Goal: Information Seeking & Learning: Learn about a topic

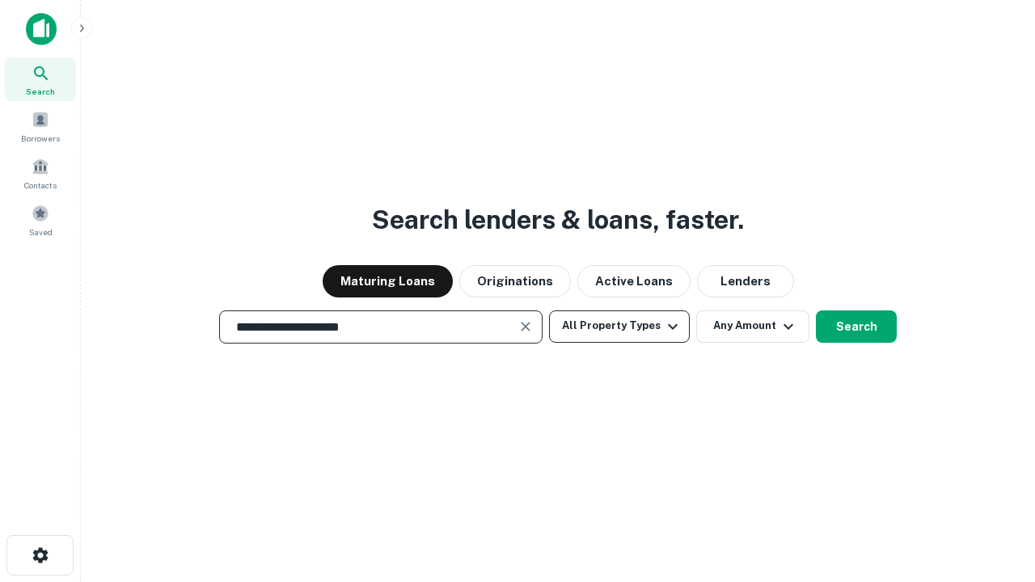
type input "**********"
click at [619, 326] on button "All Property Types" at bounding box center [619, 326] width 141 height 32
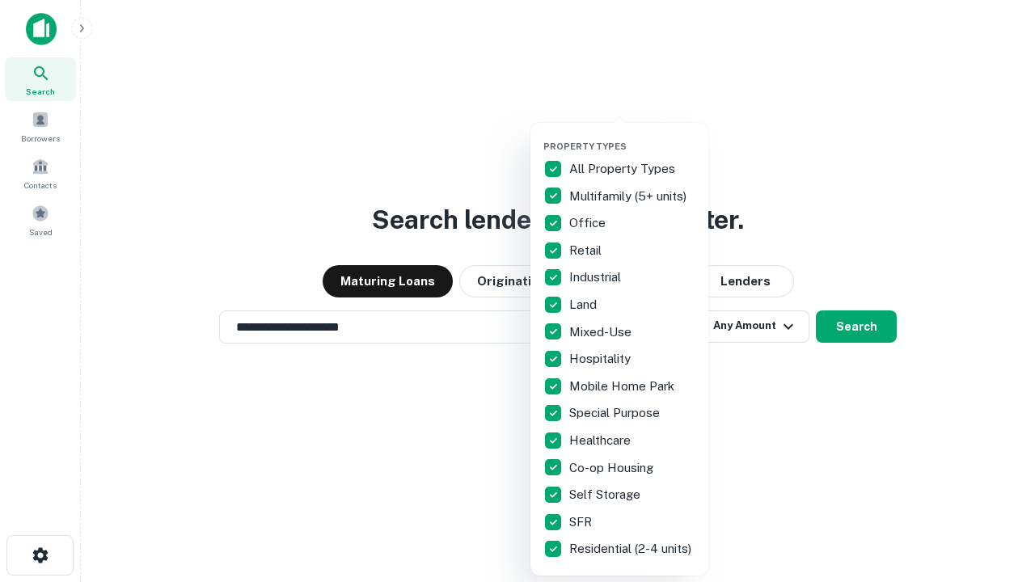
click at [632, 136] on button "button" at bounding box center [632, 136] width 178 height 1
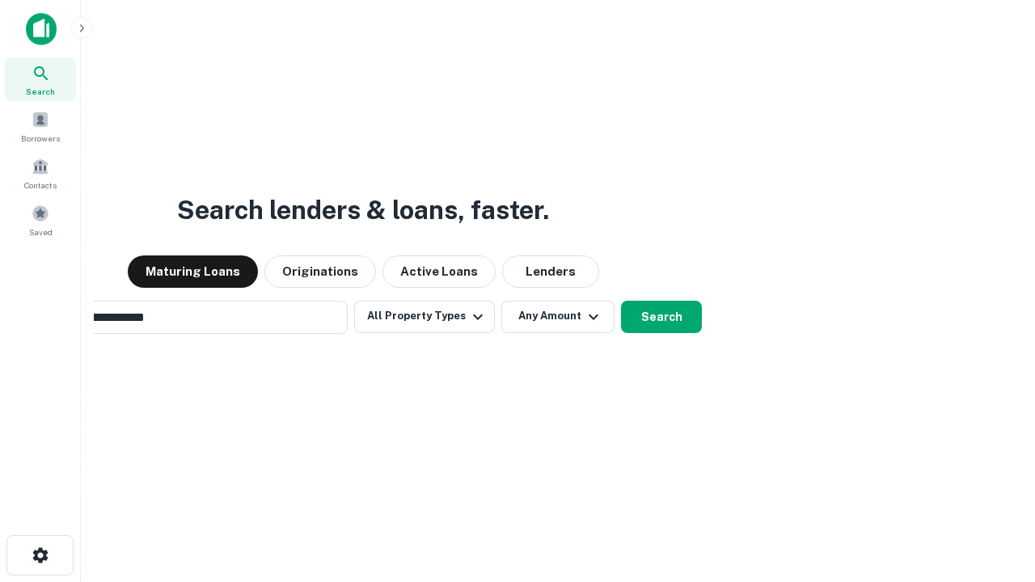
scroll to position [25, 0]
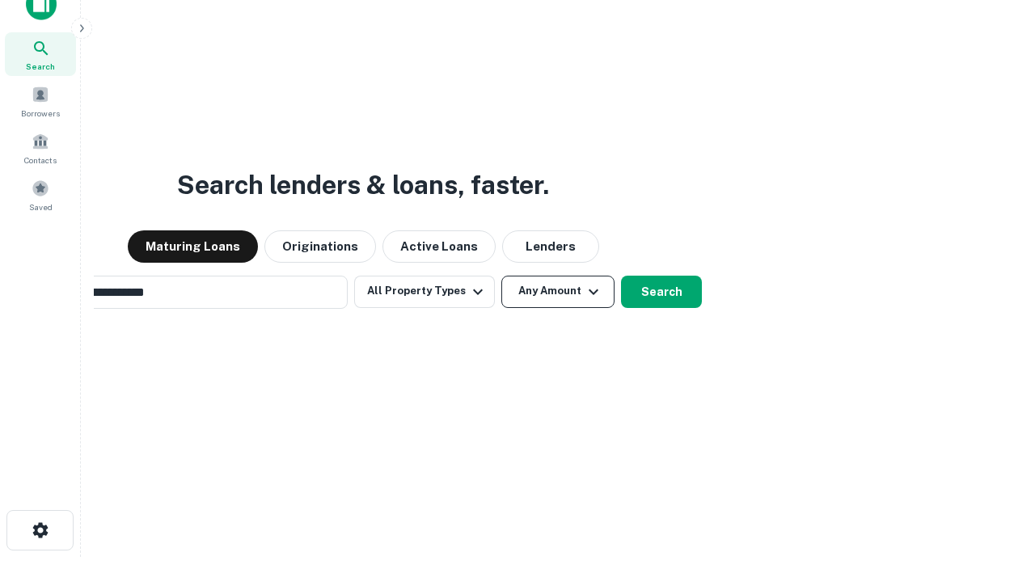
click at [501, 276] on button "Any Amount" at bounding box center [557, 292] width 113 height 32
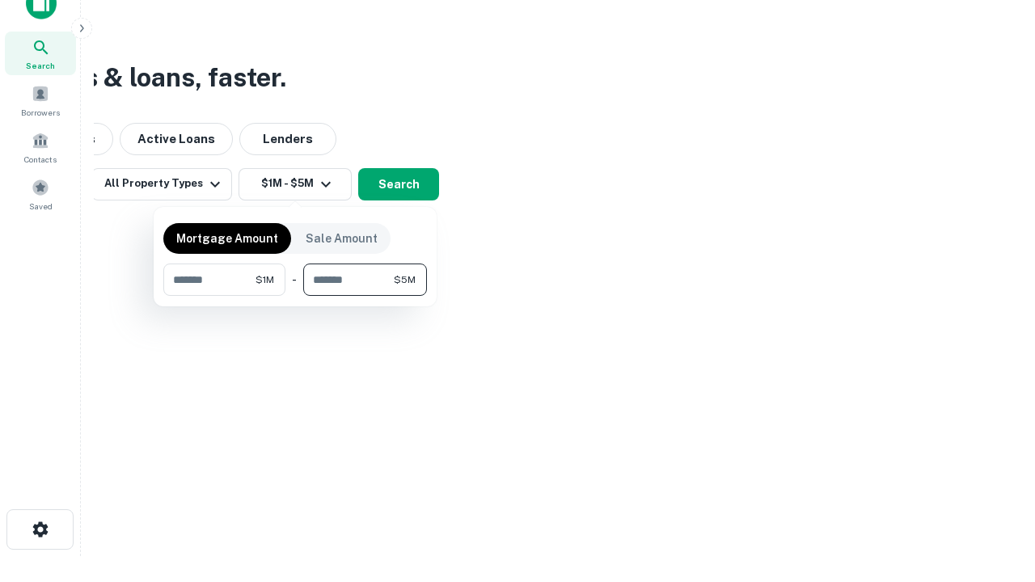
type input "*******"
click at [295, 296] on button "button" at bounding box center [295, 296] width 264 height 1
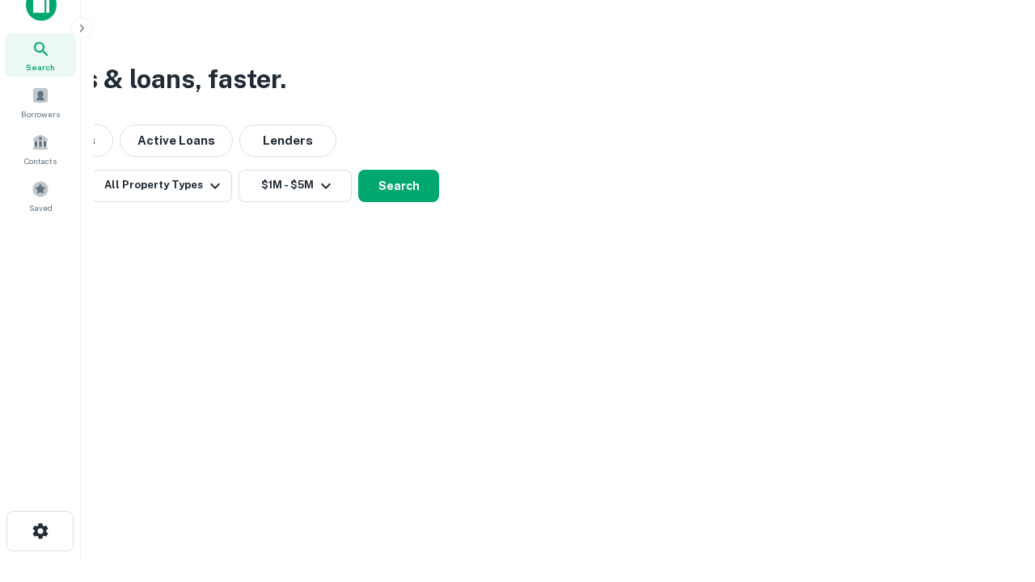
scroll to position [10, 298]
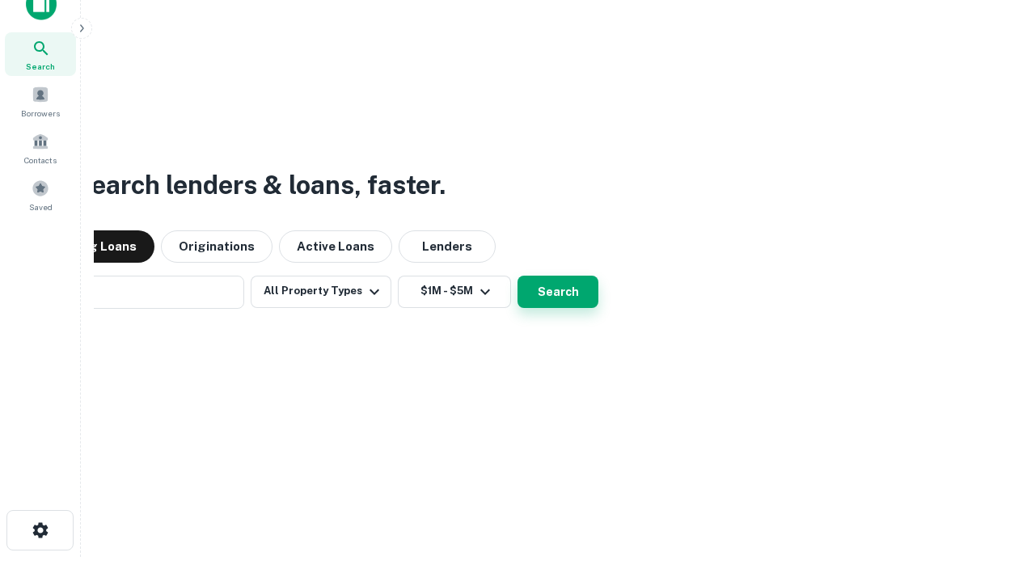
click at [517, 276] on button "Search" at bounding box center [557, 292] width 81 height 32
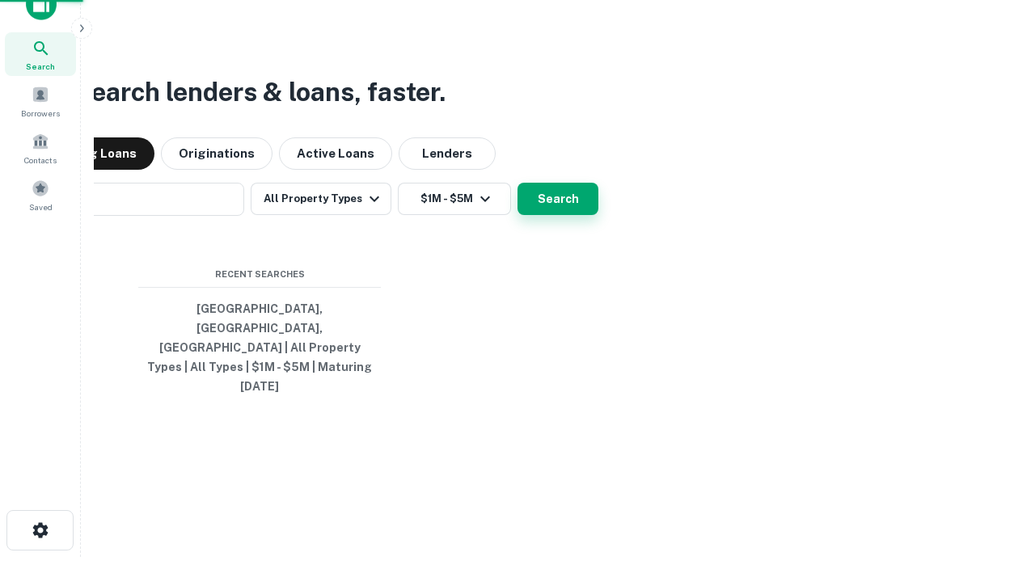
scroll to position [43, 457]
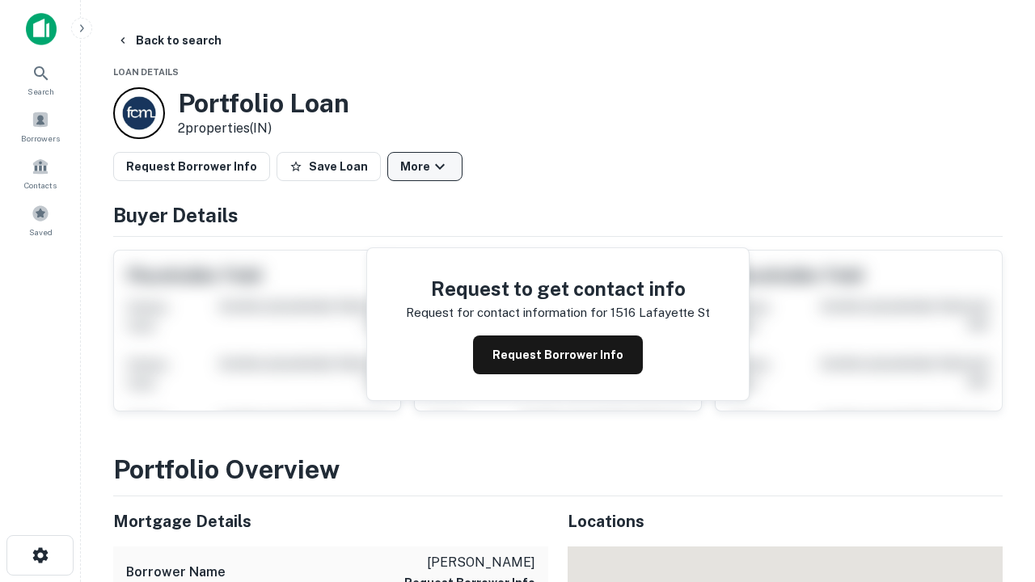
click at [424, 167] on button "More" at bounding box center [424, 166] width 75 height 29
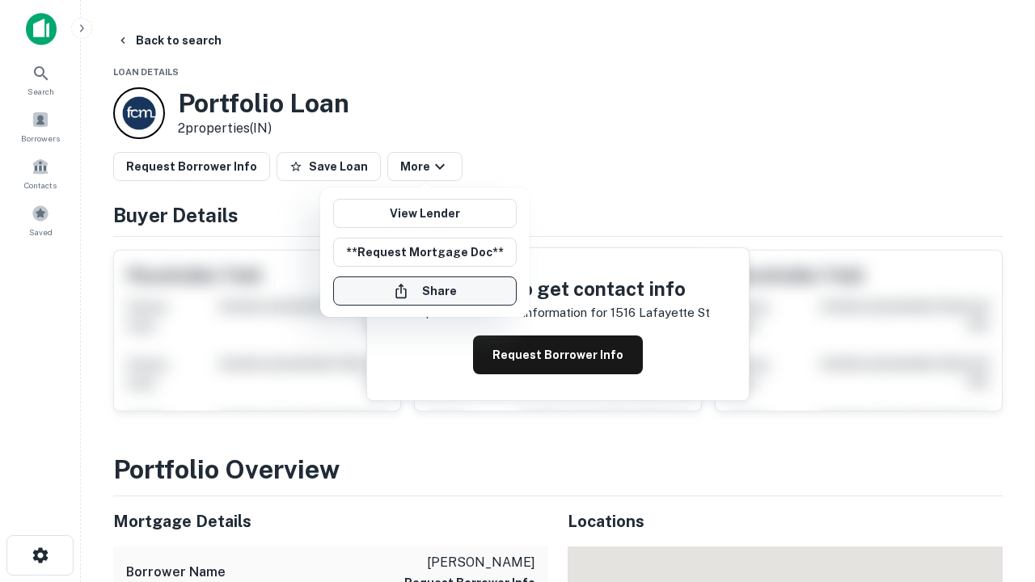
click at [424, 291] on button "Share" at bounding box center [424, 290] width 183 height 29
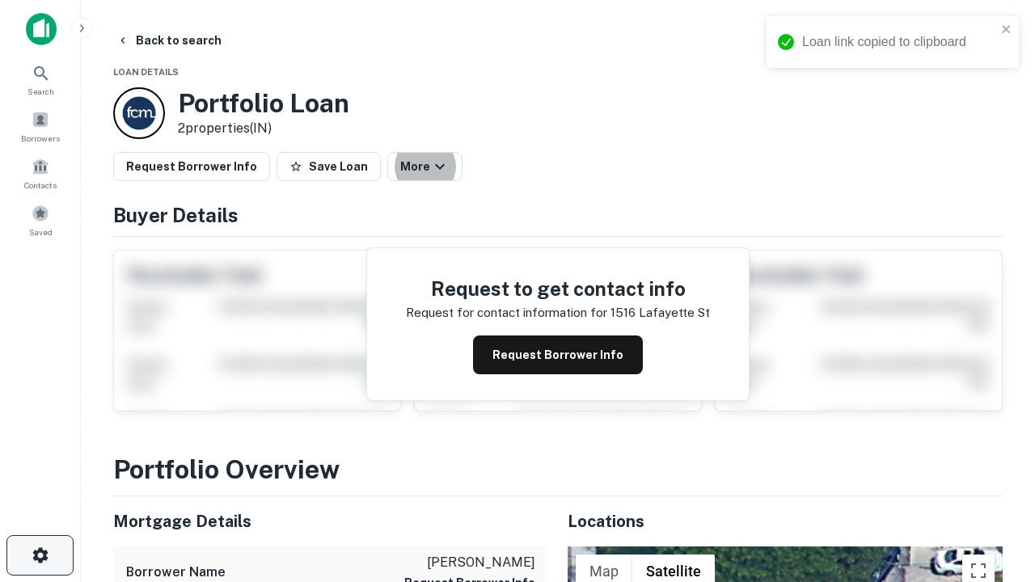
click at [40, 555] on icon "button" at bounding box center [40, 555] width 19 height 19
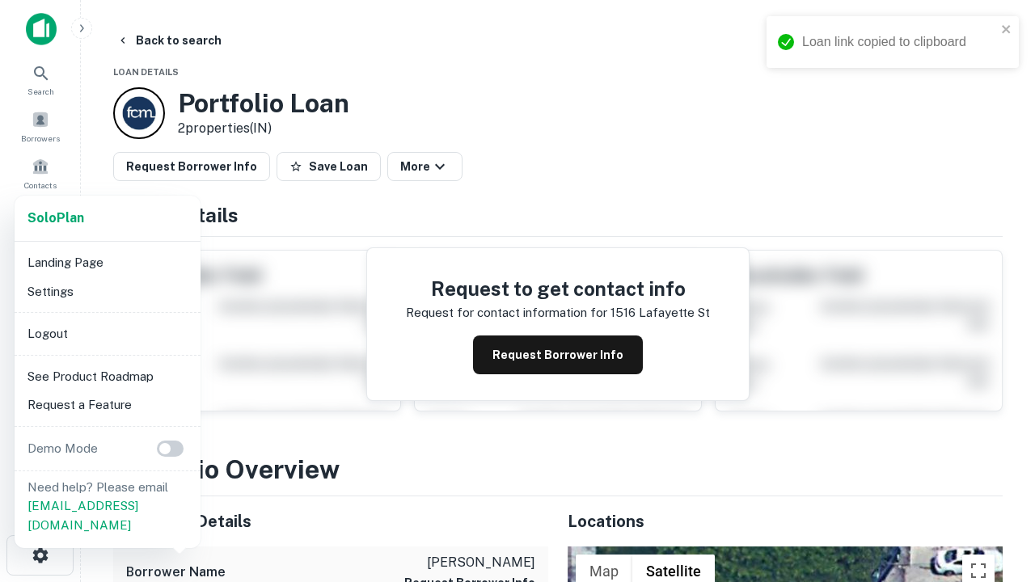
click at [107, 333] on li "Logout" at bounding box center [107, 333] width 173 height 29
